Goal: Go to known website: Access a specific website the user already knows

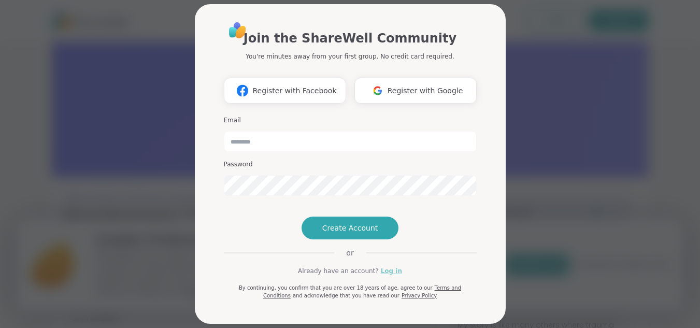
click at [387, 276] on link "Log in" at bounding box center [391, 270] width 21 height 9
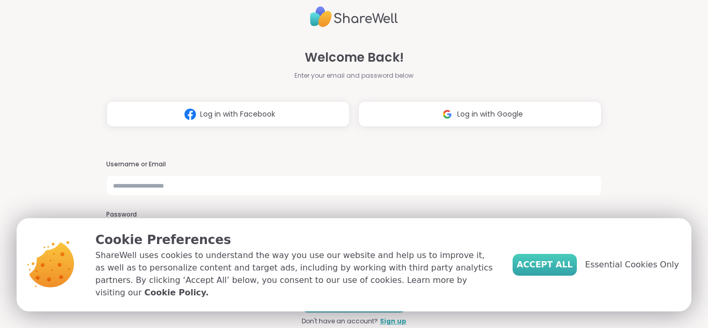
click at [551, 268] on span "Accept All" at bounding box center [545, 265] width 56 height 12
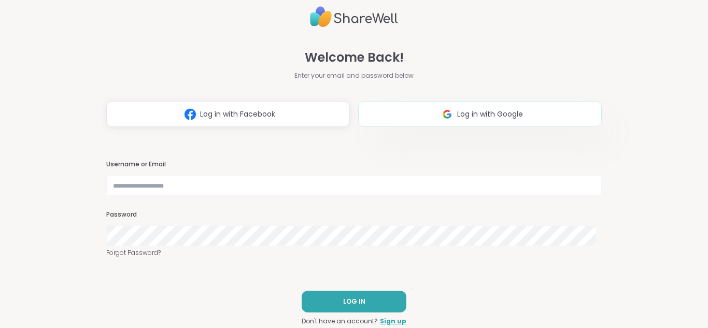
click at [460, 114] on span "Log in with Google" at bounding box center [490, 114] width 66 height 11
